Goal: Transaction & Acquisition: Purchase product/service

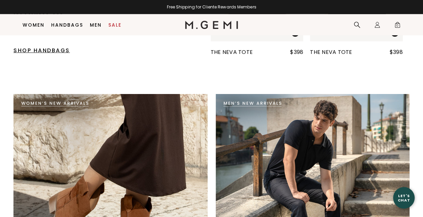
scroll to position [1037, 0]
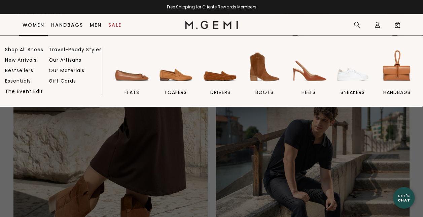
click at [38, 26] on link "Women" at bounding box center [34, 24] width 22 height 5
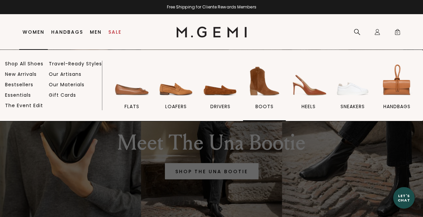
click at [264, 81] on img at bounding box center [265, 81] width 38 height 38
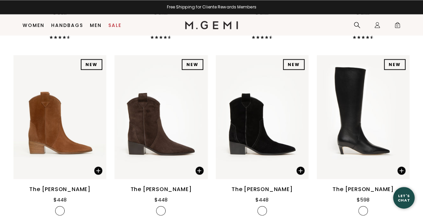
scroll to position [624, 0]
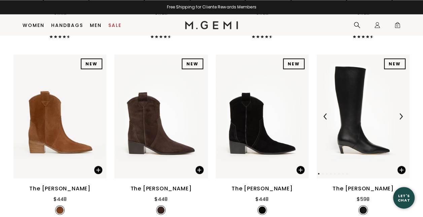
click at [401, 117] on img at bounding box center [401, 116] width 6 height 6
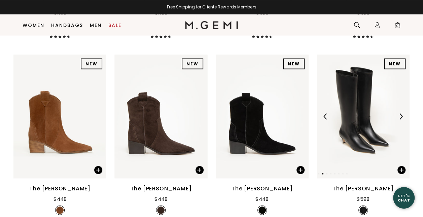
click at [401, 117] on img at bounding box center [401, 116] width 6 height 6
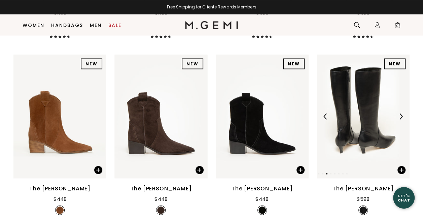
click at [401, 117] on img at bounding box center [401, 116] width 6 height 6
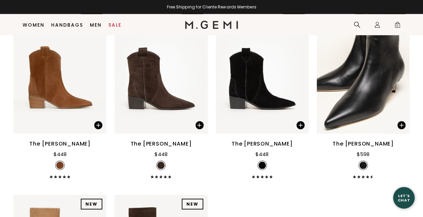
scroll to position [667, 0]
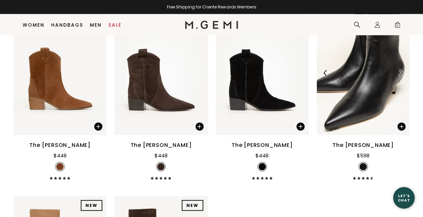
click at [363, 102] on img at bounding box center [363, 73] width 93 height 124
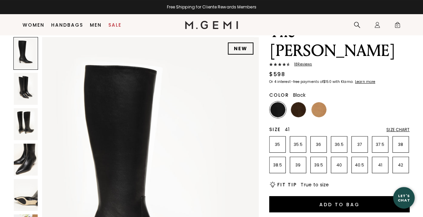
click at [375, 162] on p "41" at bounding box center [380, 164] width 16 height 5
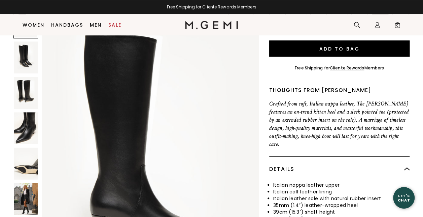
scroll to position [193, 0]
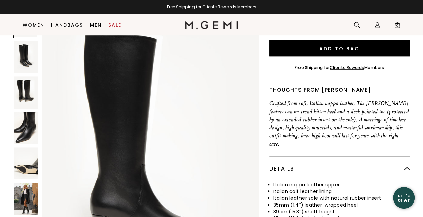
click at [29, 183] on img at bounding box center [26, 199] width 24 height 32
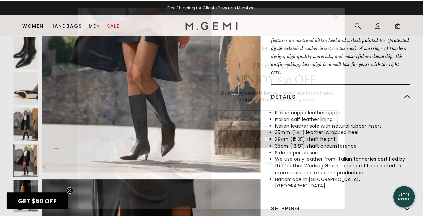
scroll to position [1860, 0]
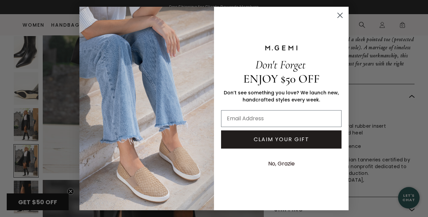
click at [340, 15] on icon "Close dialog" at bounding box center [340, 15] width 5 height 5
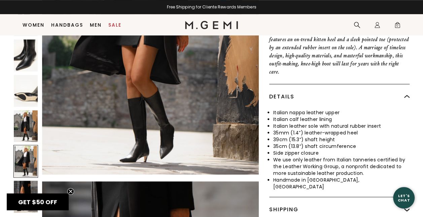
scroll to position [1823, 0]
